Goal: Task Accomplishment & Management: Complete application form

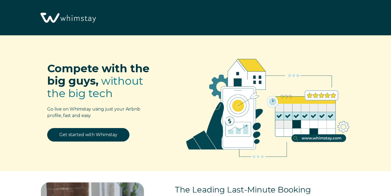
select select "GB"
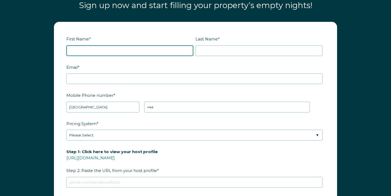
click at [116, 49] on input "First Name *" at bounding box center [129, 50] width 127 height 11
type input "[PERSON_NAME]"
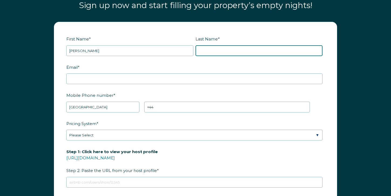
type input "[PERSON_NAME]"
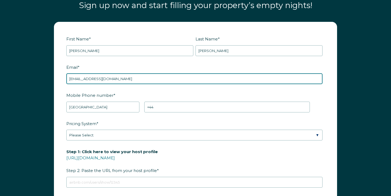
click at [106, 78] on input "[EMAIL_ADDRESS][DOMAIN_NAME]" at bounding box center [194, 78] width 256 height 11
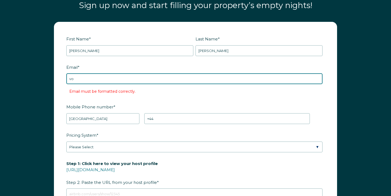
type input "vo"
